Goal: Task Accomplishment & Management: Use online tool/utility

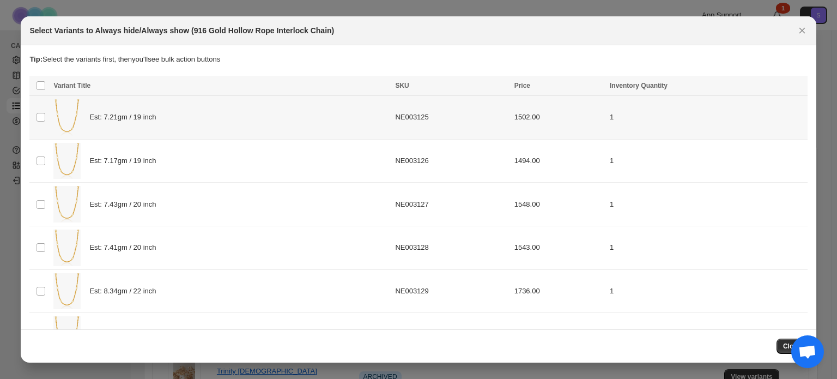
click at [190, 126] on div "Est: 7.21gm / 19 inch" at bounding box center [220, 117] width 335 height 37
click at [196, 213] on div "Est: 7.43gm / 20 inch" at bounding box center [220, 204] width 335 height 37
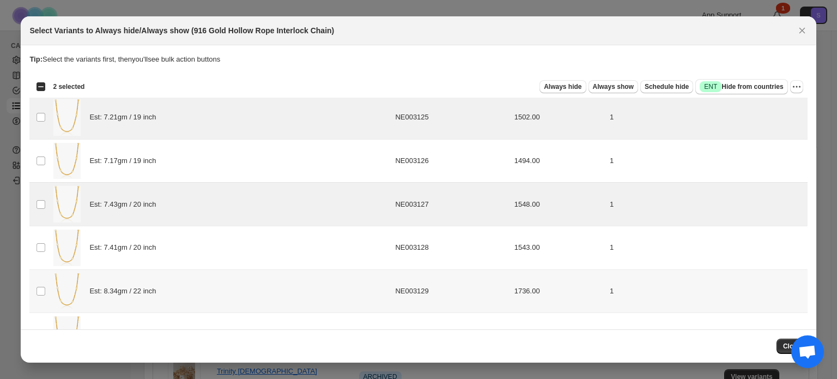
click at [198, 289] on div "Est: 8.34gm / 22 inch" at bounding box center [220, 291] width 335 height 37
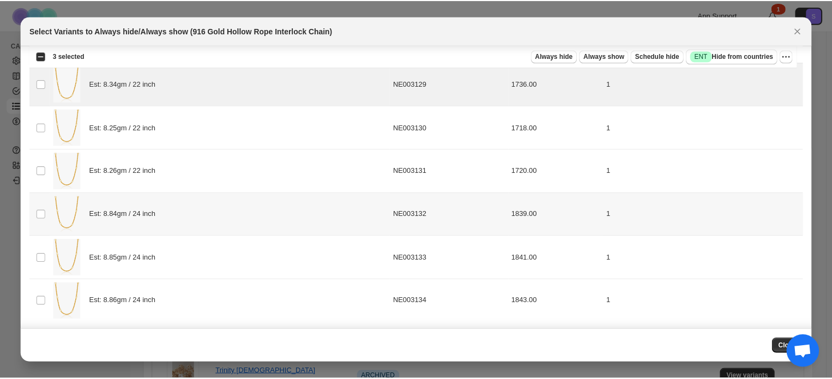
scroll to position [207, 0]
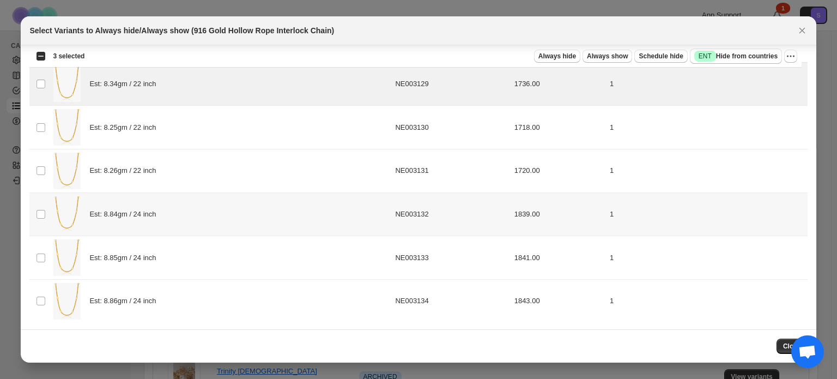
click at [197, 226] on div "Est: 8.84gm / 24 inch" at bounding box center [220, 214] width 335 height 37
click at [626, 58] on span "Always show" at bounding box center [607, 56] width 41 height 9
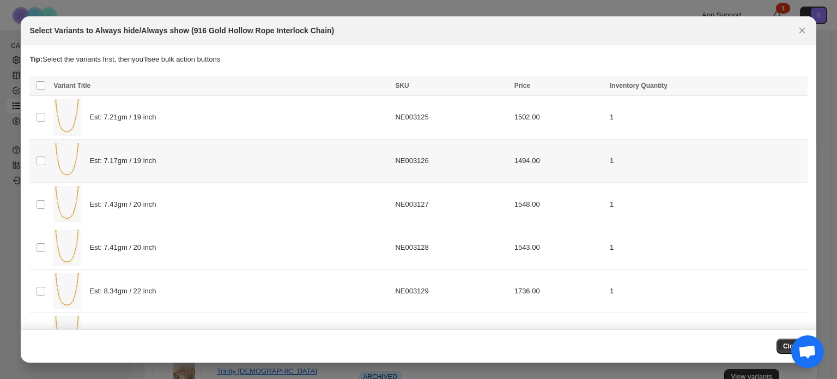
click at [228, 168] on div "Est: 7.17gm / 19 inch" at bounding box center [220, 161] width 335 height 37
drag, startPoint x: 205, startPoint y: 261, endPoint x: 200, endPoint y: 291, distance: 29.9
click at [205, 261] on div "Est: 7.41gm / 20 inch" at bounding box center [220, 247] width 335 height 37
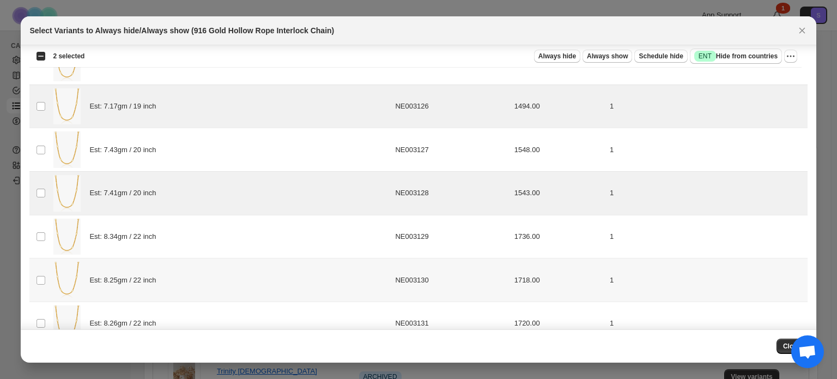
click at [201, 281] on div "Est: 8.25gm / 22 inch" at bounding box center [220, 280] width 335 height 37
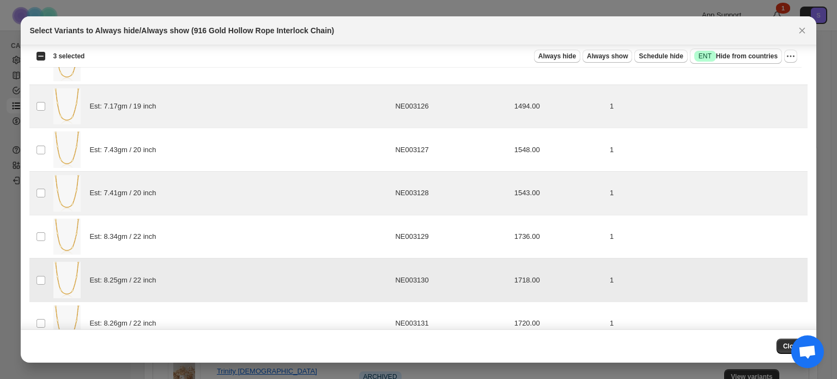
scroll to position [164, 0]
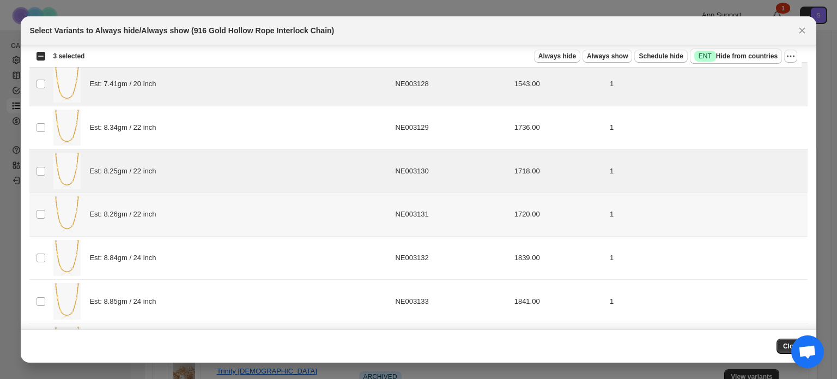
click at [198, 215] on div "Est: 8.26gm / 22 inch" at bounding box center [220, 214] width 335 height 37
click at [177, 288] on div "Est: 8.85gm / 24 inch" at bounding box center [220, 301] width 335 height 37
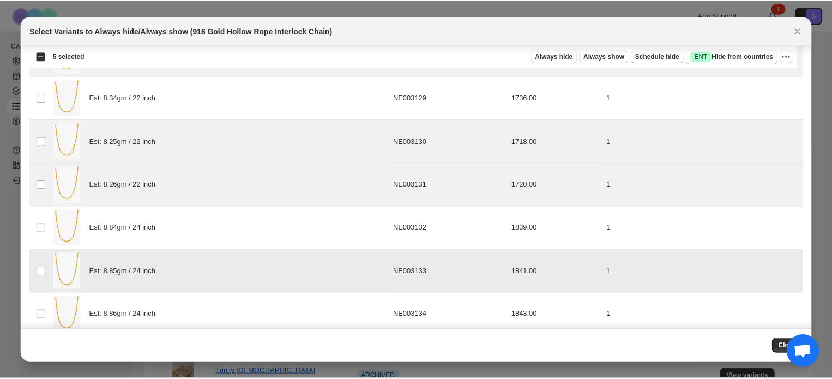
scroll to position [207, 0]
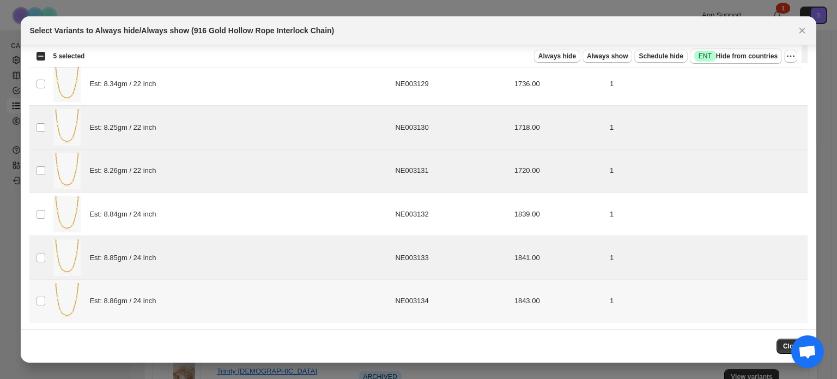
click at [172, 299] on div "Est: 8.86gm / 24 inch" at bounding box center [220, 301] width 335 height 37
click at [574, 56] on span "Always hide" at bounding box center [558, 56] width 38 height 9
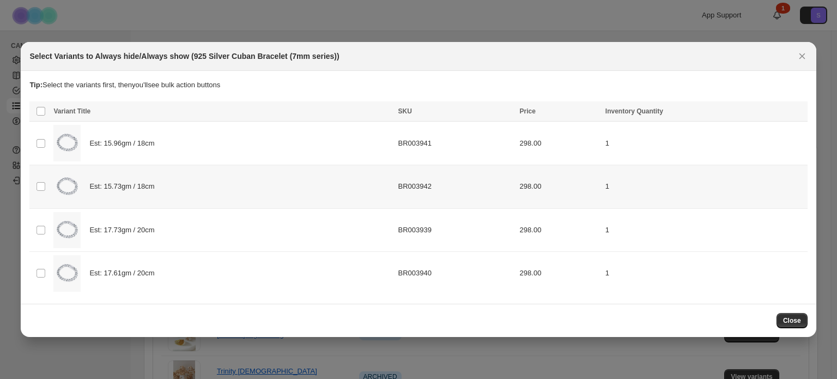
click at [170, 191] on div "Est: 15.73gm / 18cm" at bounding box center [222, 186] width 338 height 37
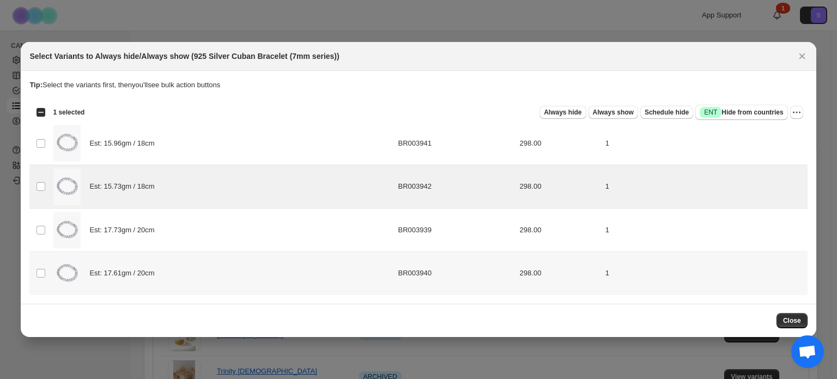
click at [163, 269] on div "Est: 17.61gm / 20cm" at bounding box center [222, 273] width 338 height 37
click at [582, 112] on span "Always hide" at bounding box center [563, 112] width 38 height 9
